Goal: Find specific page/section: Find specific page/section

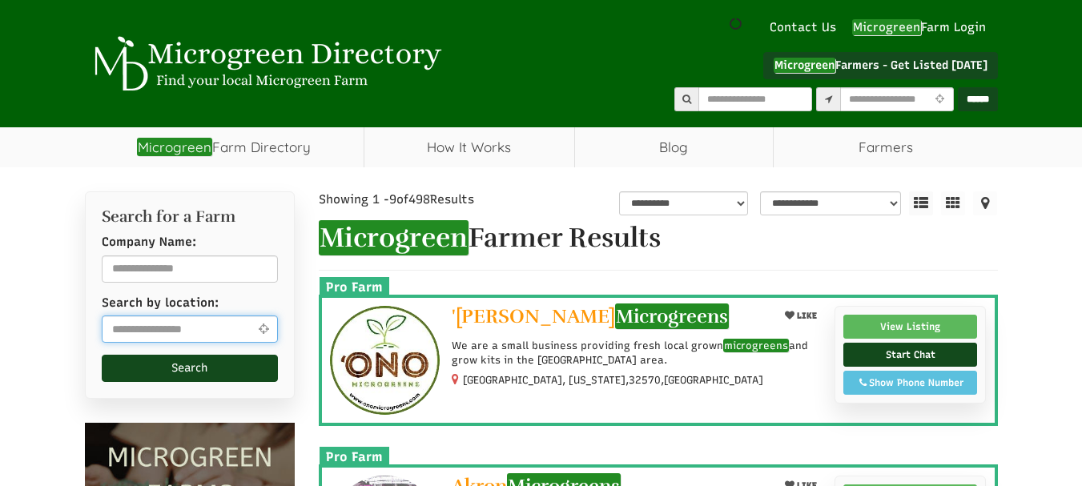
click at [234, 327] on input "text" at bounding box center [190, 328] width 177 height 27
click at [211, 331] on input "text" at bounding box center [190, 328] width 177 height 27
click at [269, 331] on icon at bounding box center [263, 329] width 18 height 12
click at [263, 327] on icon at bounding box center [263, 329] width 18 height 12
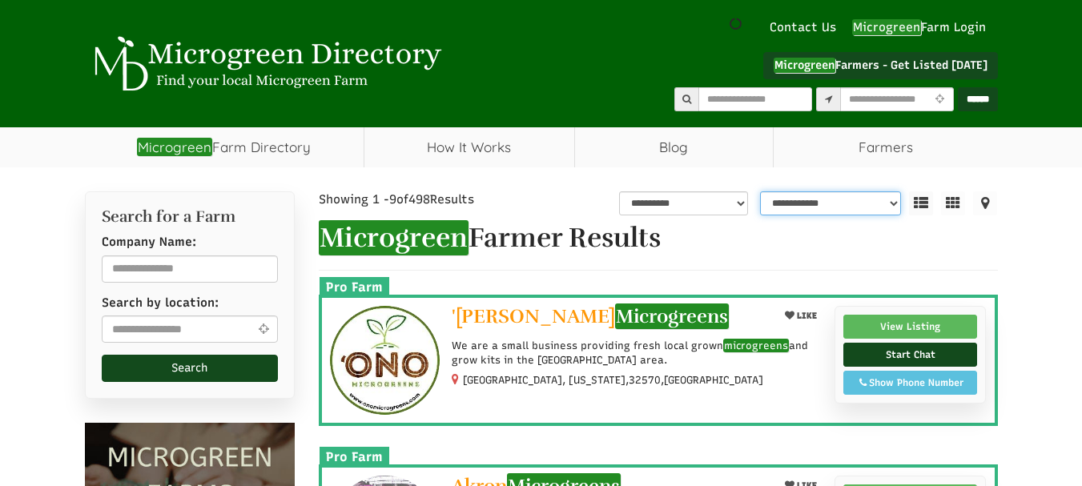
click at [838, 207] on select "**********" at bounding box center [830, 203] width 141 height 24
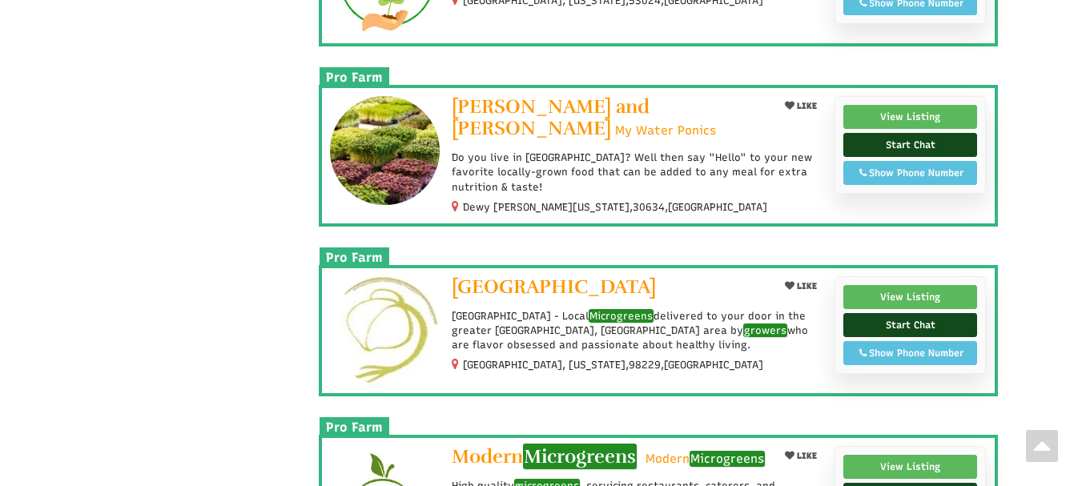
scroll to position [1601, 0]
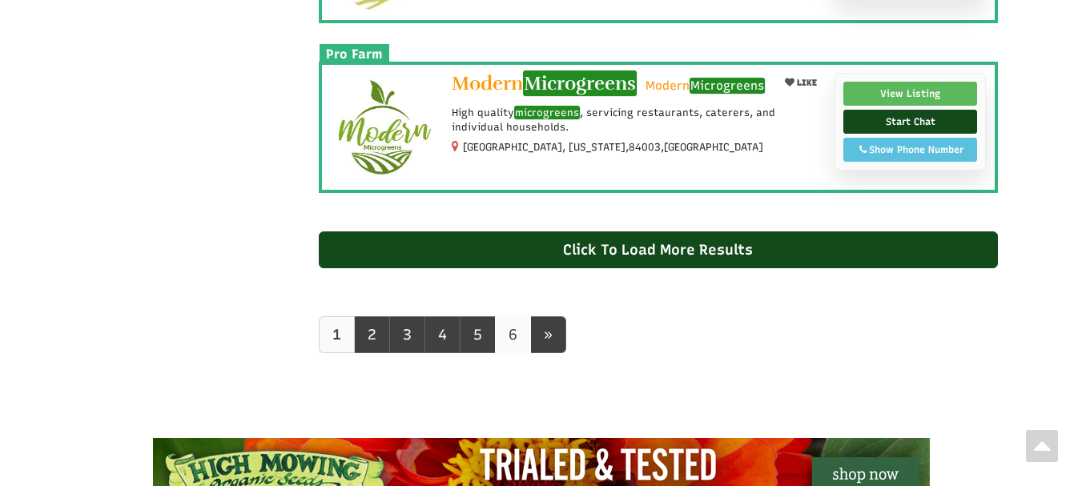
click at [514, 328] on link "6" at bounding box center [513, 334] width 36 height 37
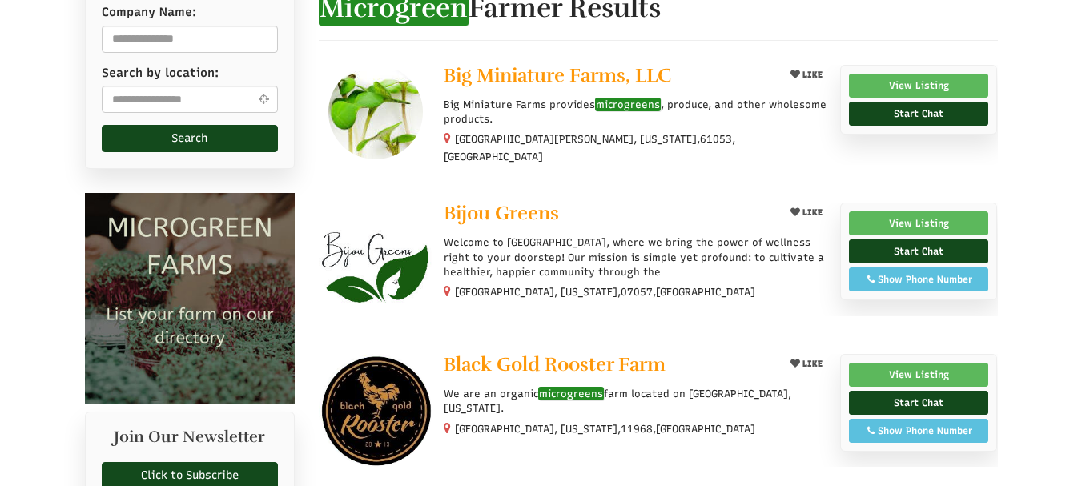
select select "Language Translate Widget"
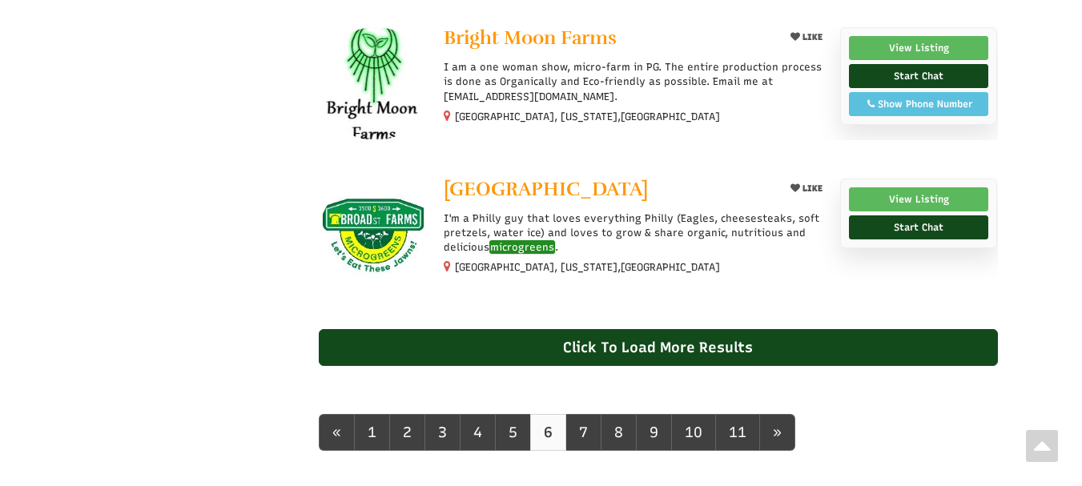
scroll to position [1311, 0]
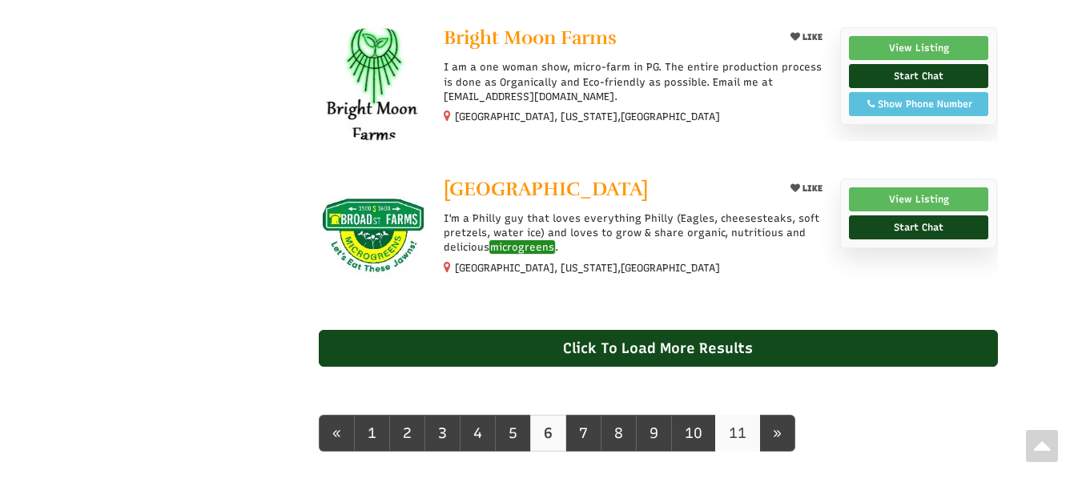
click at [740, 425] on link "11" at bounding box center [737, 433] width 45 height 37
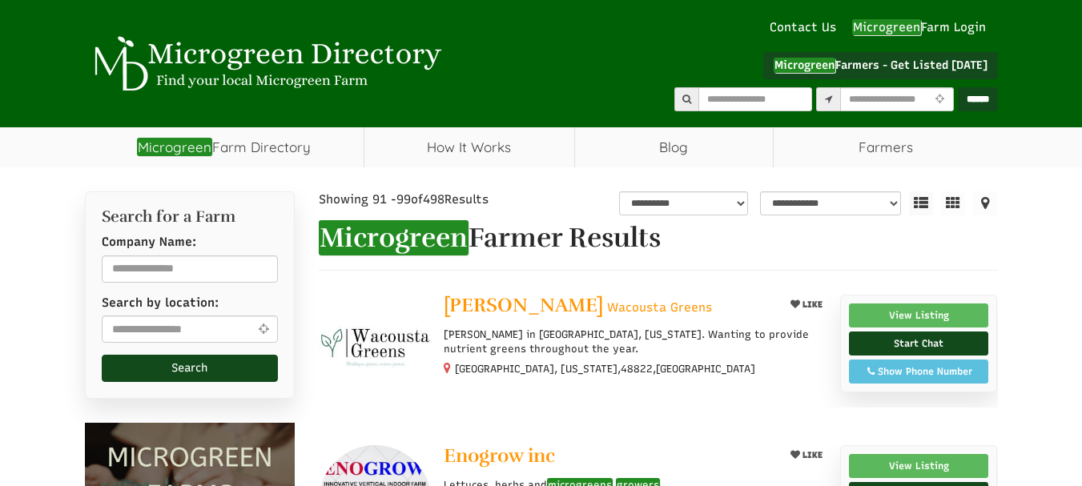
select select "Language Translate Widget"
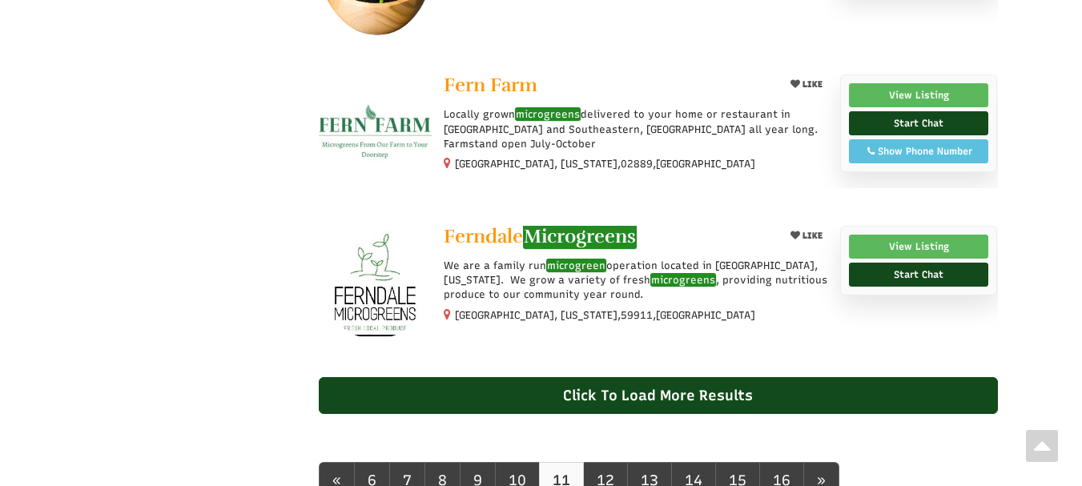
scroll to position [1521, 0]
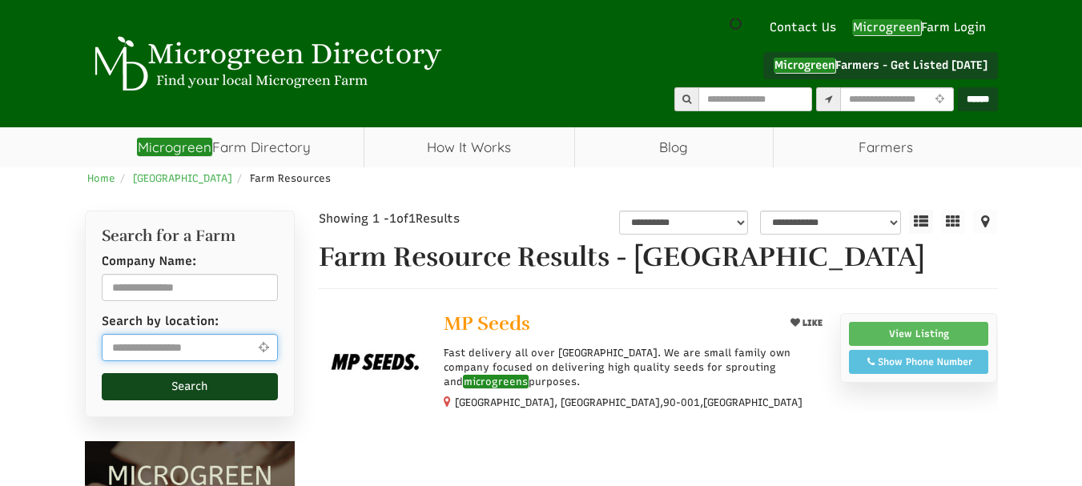
click at [199, 336] on input "text" at bounding box center [190, 347] width 177 height 27
